Goal: Use online tool/utility

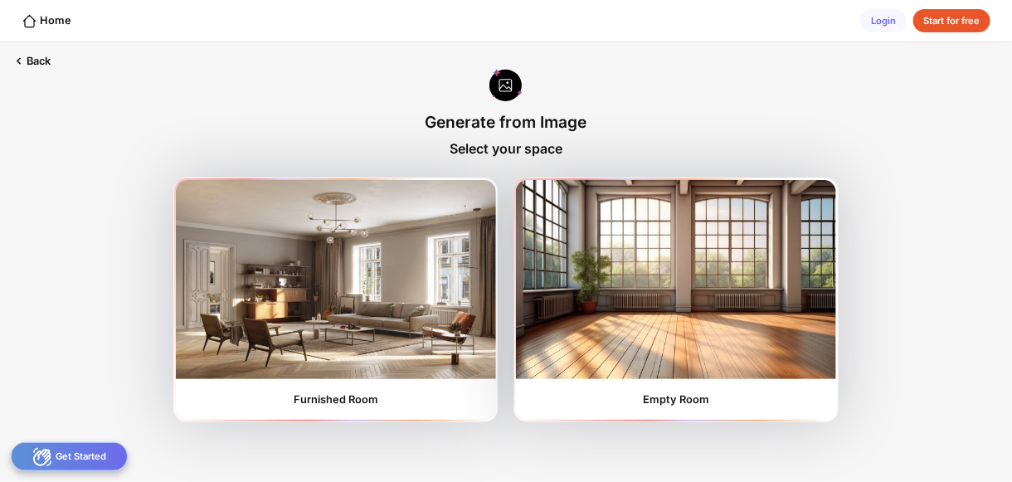
scroll to position [230, 0]
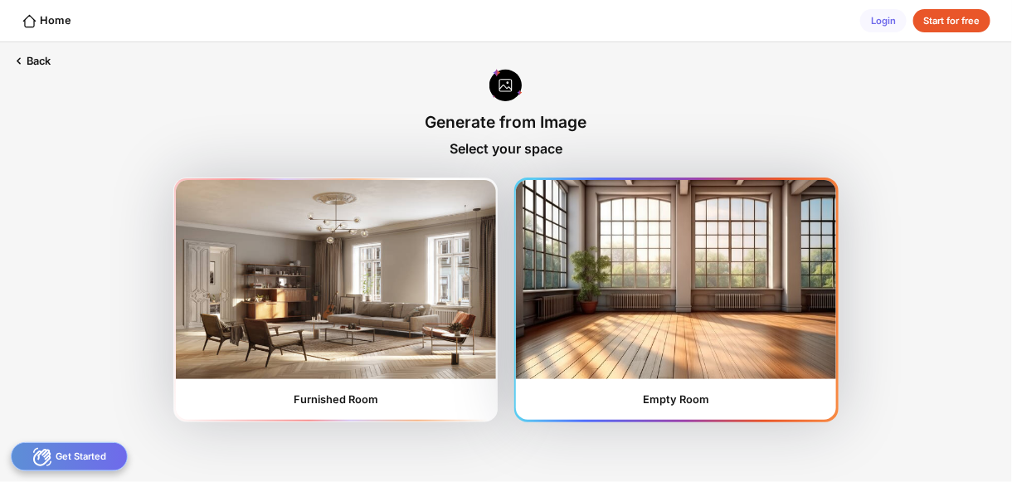
click at [685, 196] on img at bounding box center [676, 279] width 320 height 199
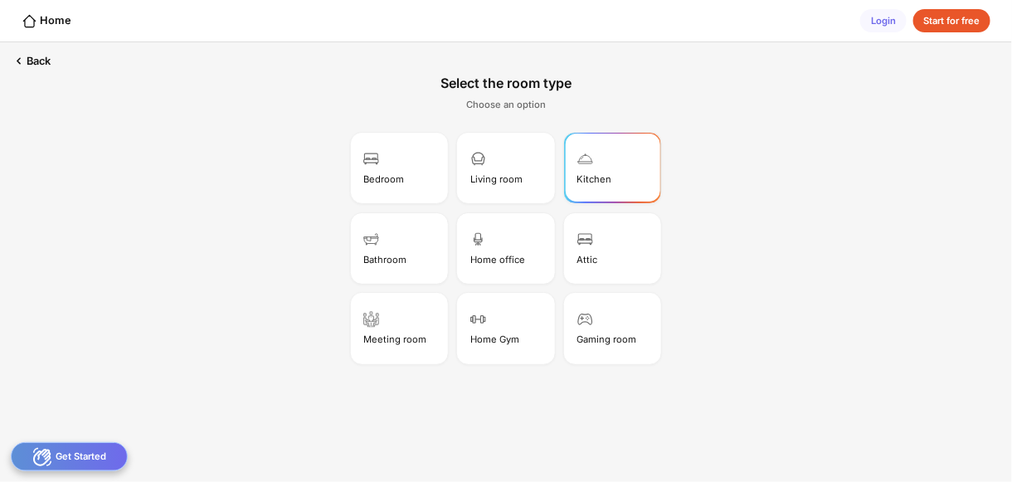
click at [567, 155] on div "Kitchen" at bounding box center [613, 167] width 93 height 66
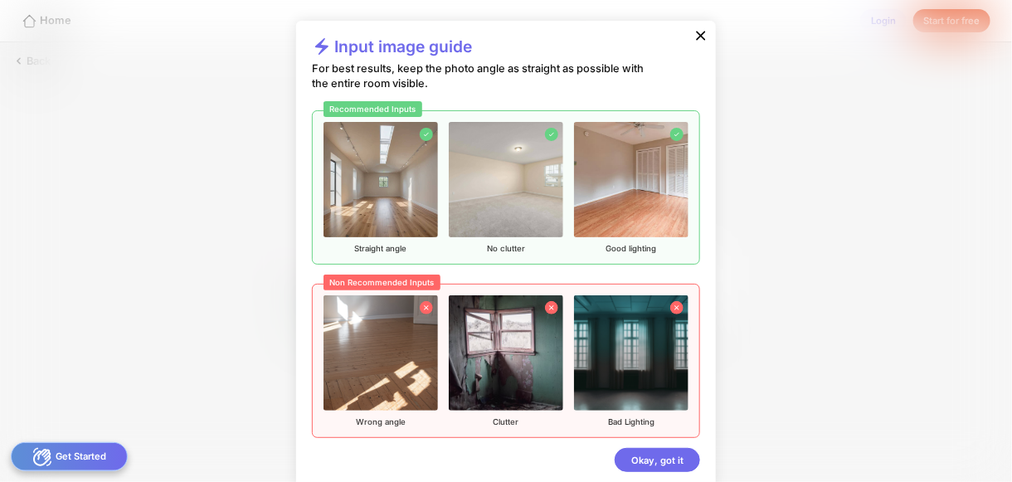
scroll to position [217, 0]
click at [324, 139] on img at bounding box center [381, 179] width 115 height 115
click at [339, 172] on img at bounding box center [381, 179] width 115 height 115
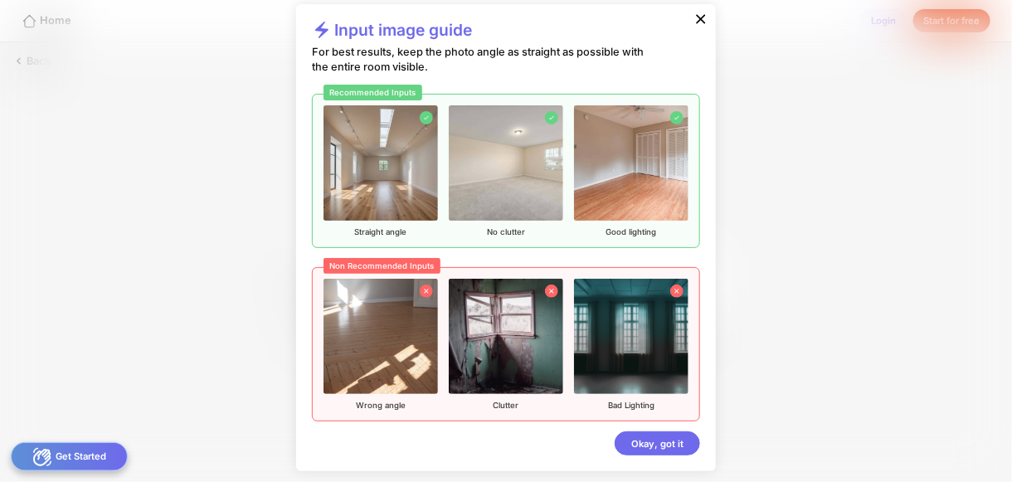
scroll to position [176, 0]
click at [700, 431] on div "Okay, got it" at bounding box center [657, 443] width 85 height 24
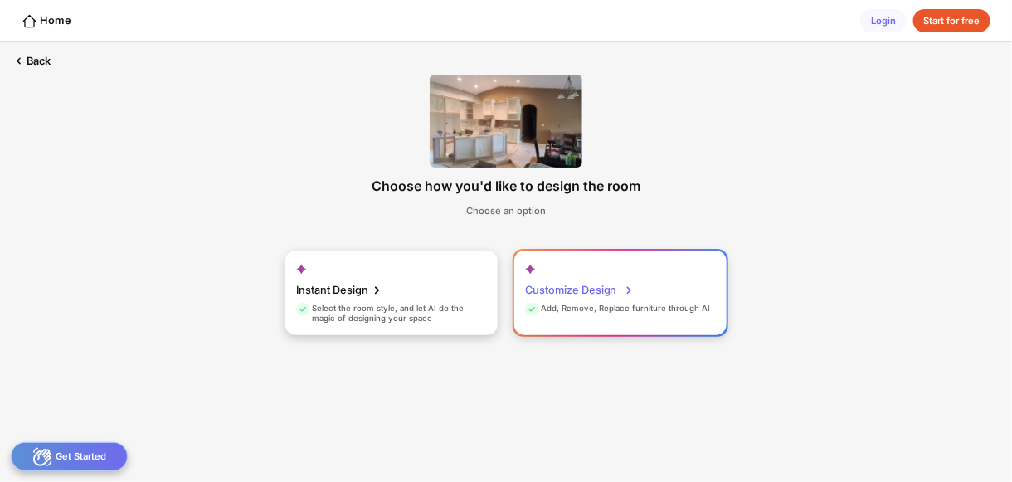
click at [695, 304] on div "Add, Remove, Replace furniture through AI" at bounding box center [617, 311] width 185 height 15
